Goal: Task Accomplishment & Management: Manage account settings

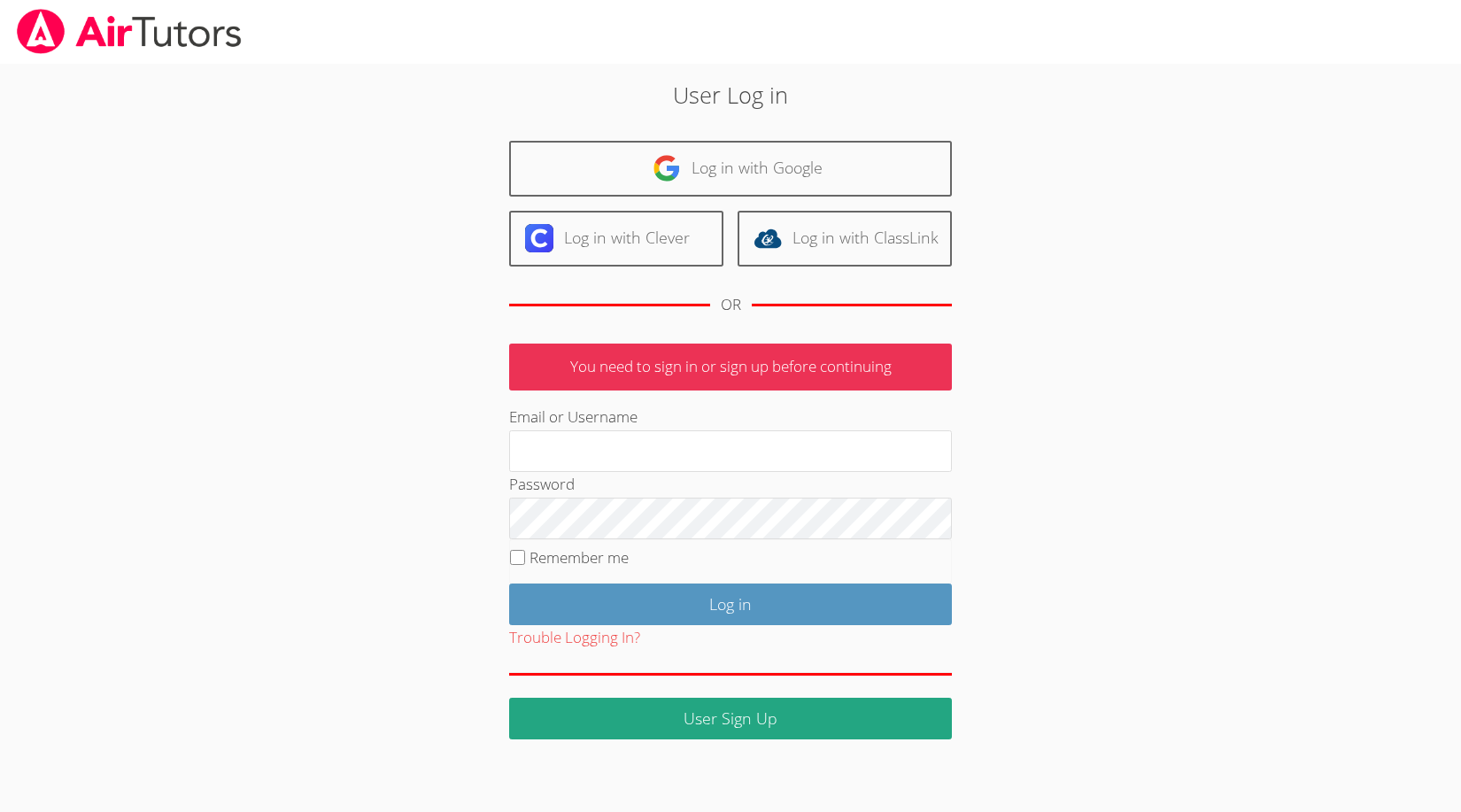
type input "[EMAIL_ADDRESS][DOMAIN_NAME]"
click at [541, 557] on label "Remember me" at bounding box center [579, 558] width 99 height 21
click at [525, 557] on input "Remember me" at bounding box center [518, 558] width 15 height 15
checkbox input "true"
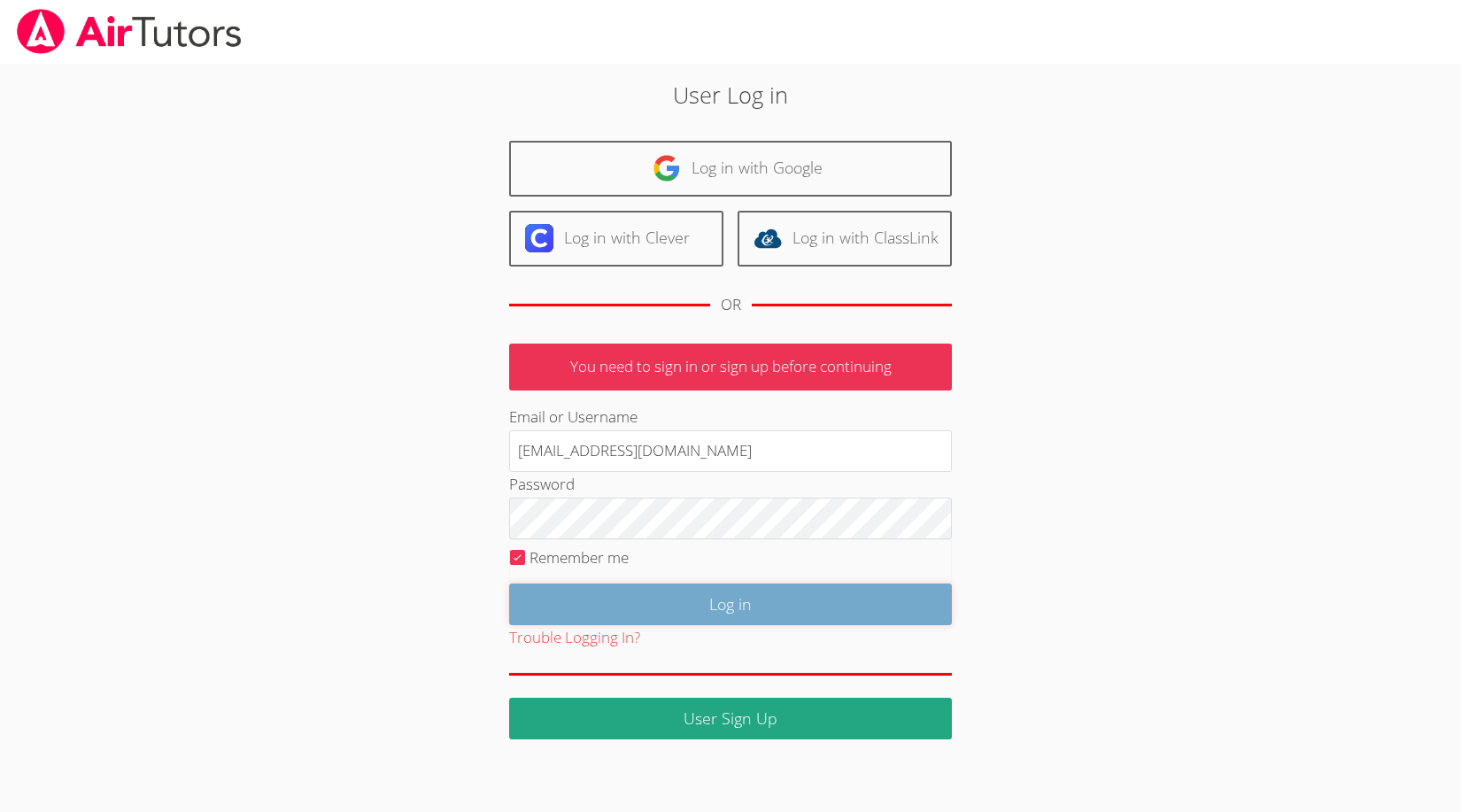
click at [561, 600] on input "Log in" at bounding box center [730, 603] width 443 height 41
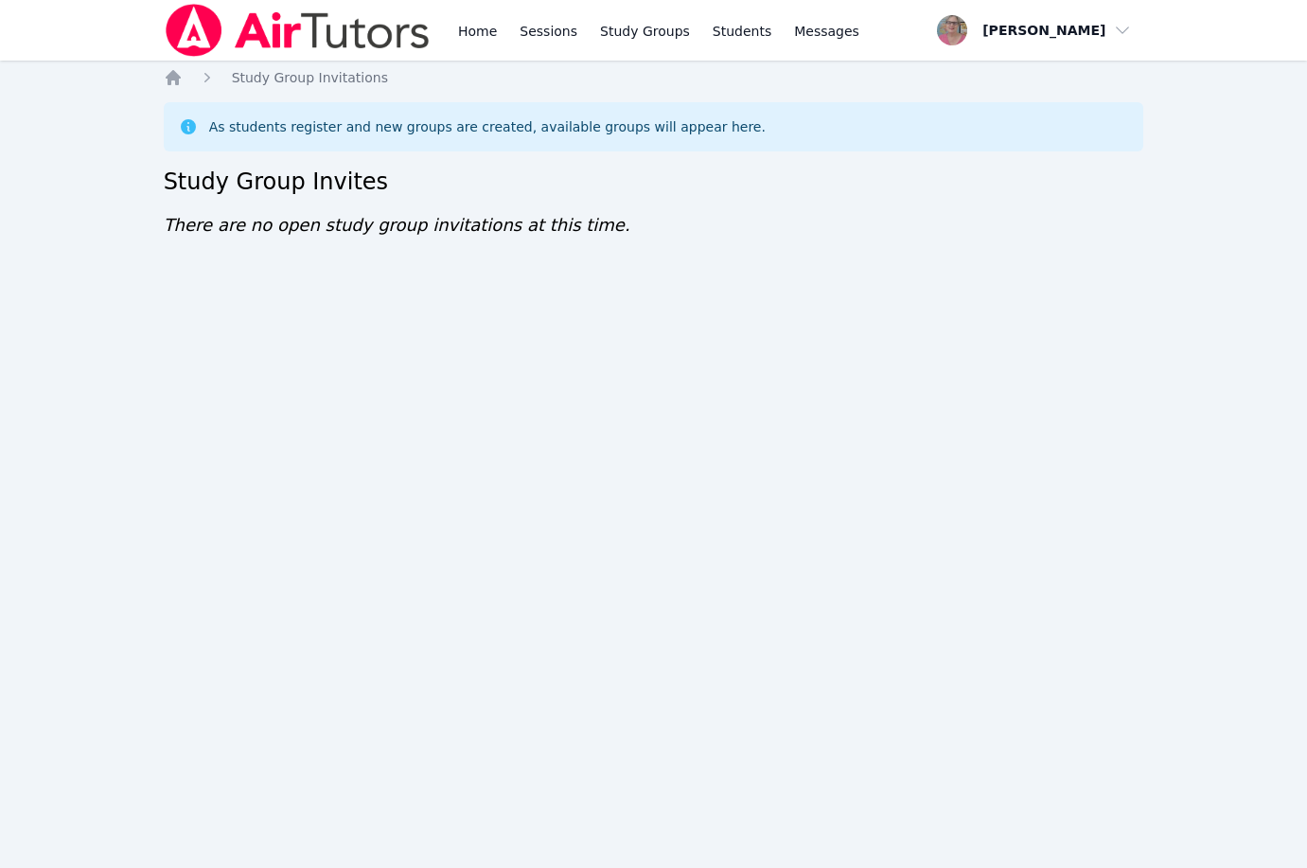
click at [33, 286] on div "Home Sessions Study Groups Students Messages Open user menu Nola Dorman Open ma…" at bounding box center [653, 434] width 1307 height 868
click at [487, 29] on link "Home" at bounding box center [477, 30] width 46 height 61
